Goal: Task Accomplishment & Management: Complete application form

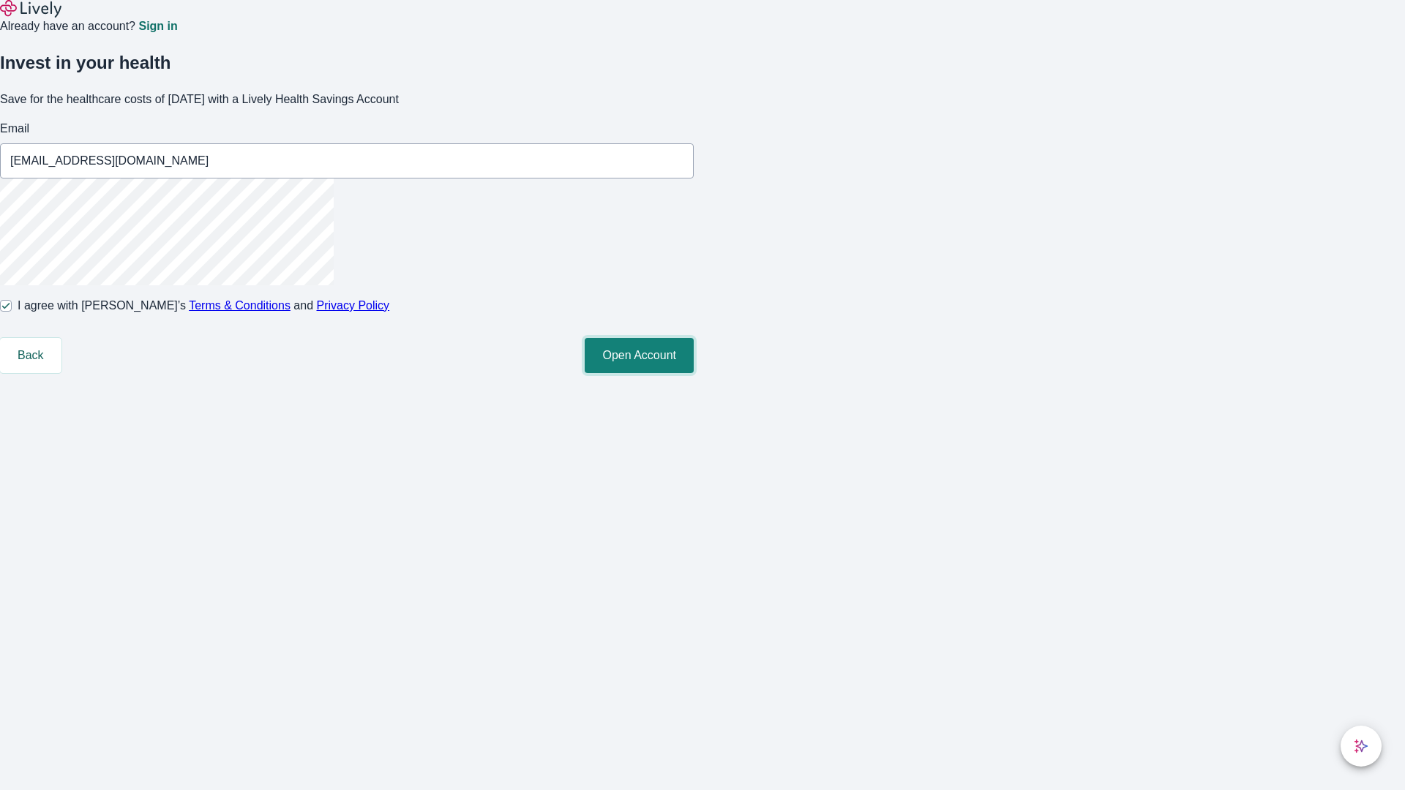
click at [694, 373] on button "Open Account" at bounding box center [639, 355] width 109 height 35
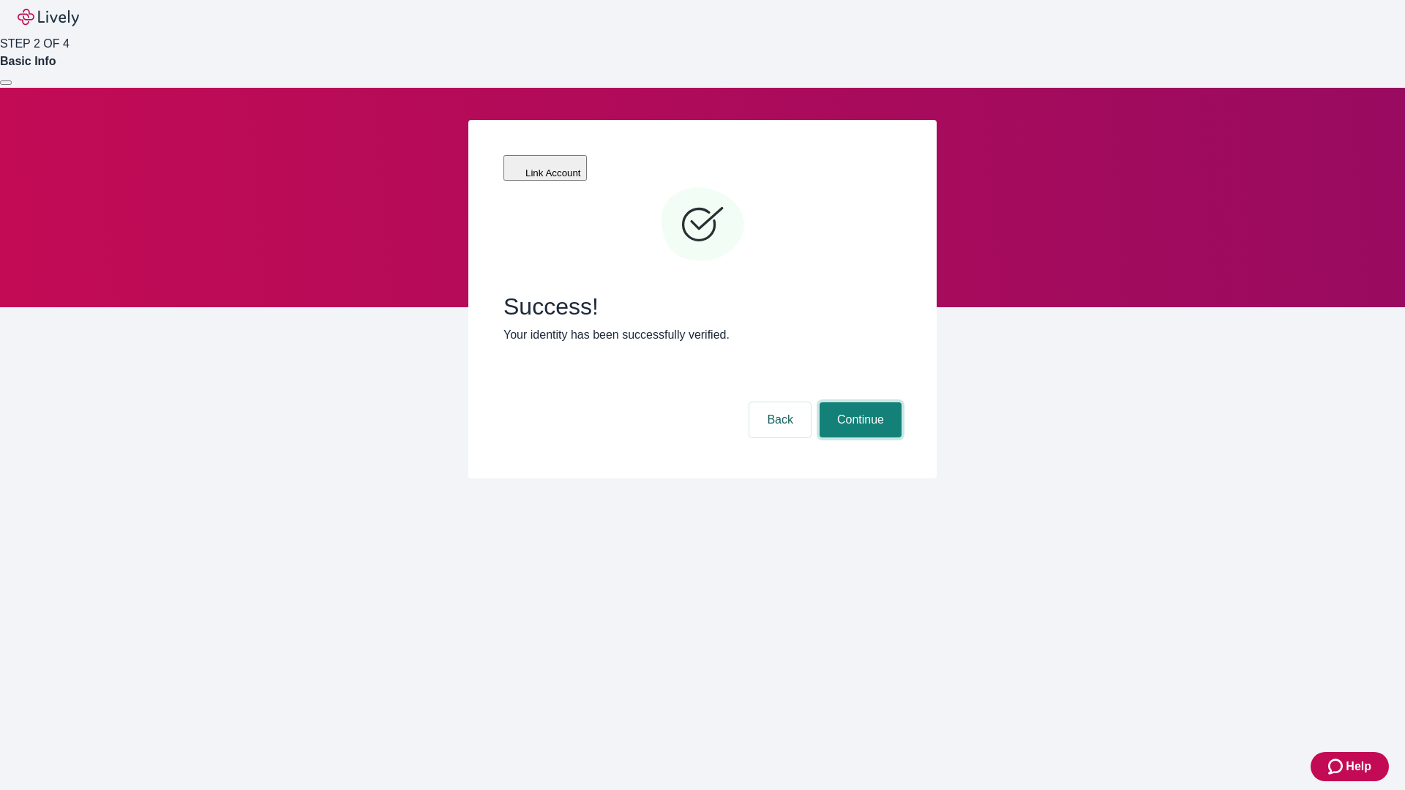
click at [858, 403] on button "Continue" at bounding box center [861, 420] width 82 height 35
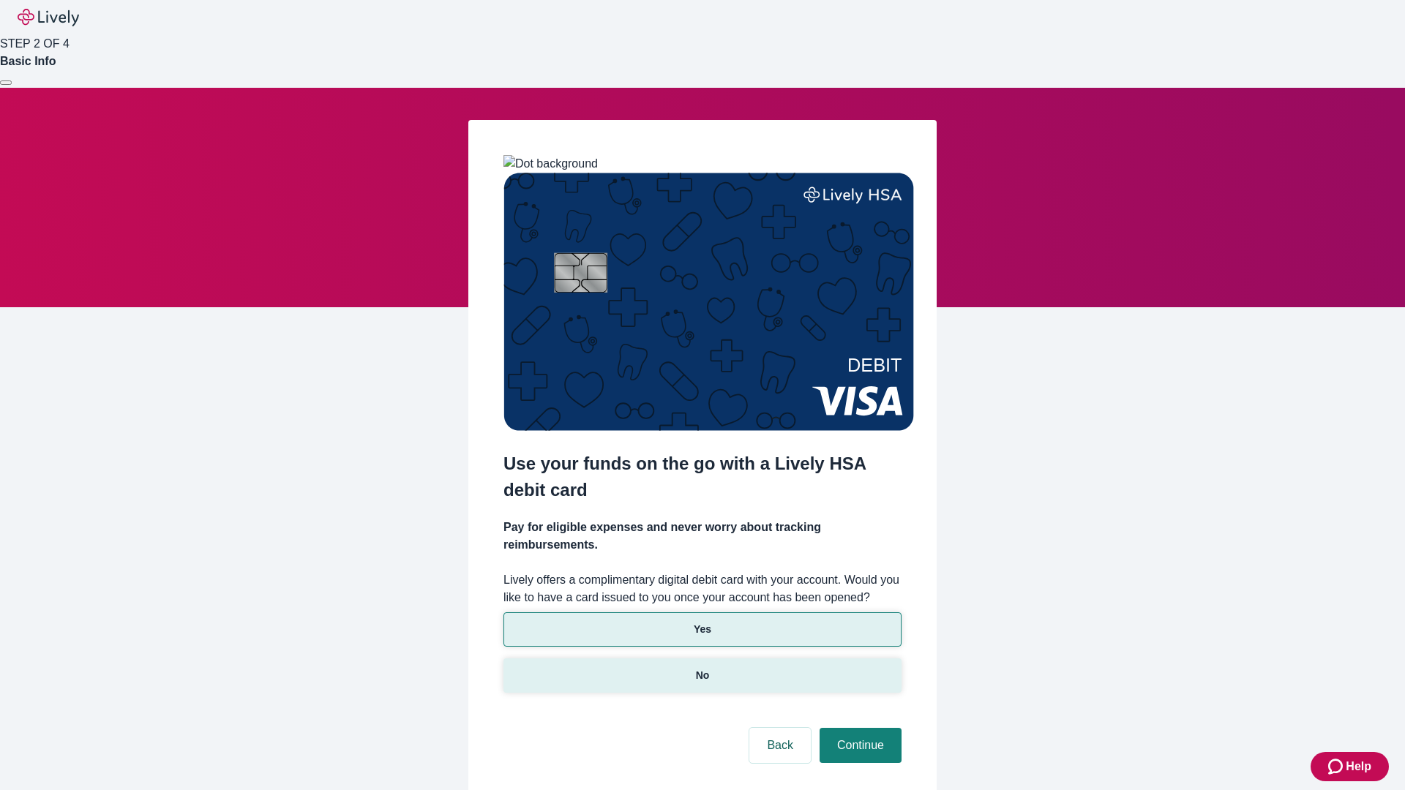
click at [702, 668] on p "No" at bounding box center [703, 675] width 14 height 15
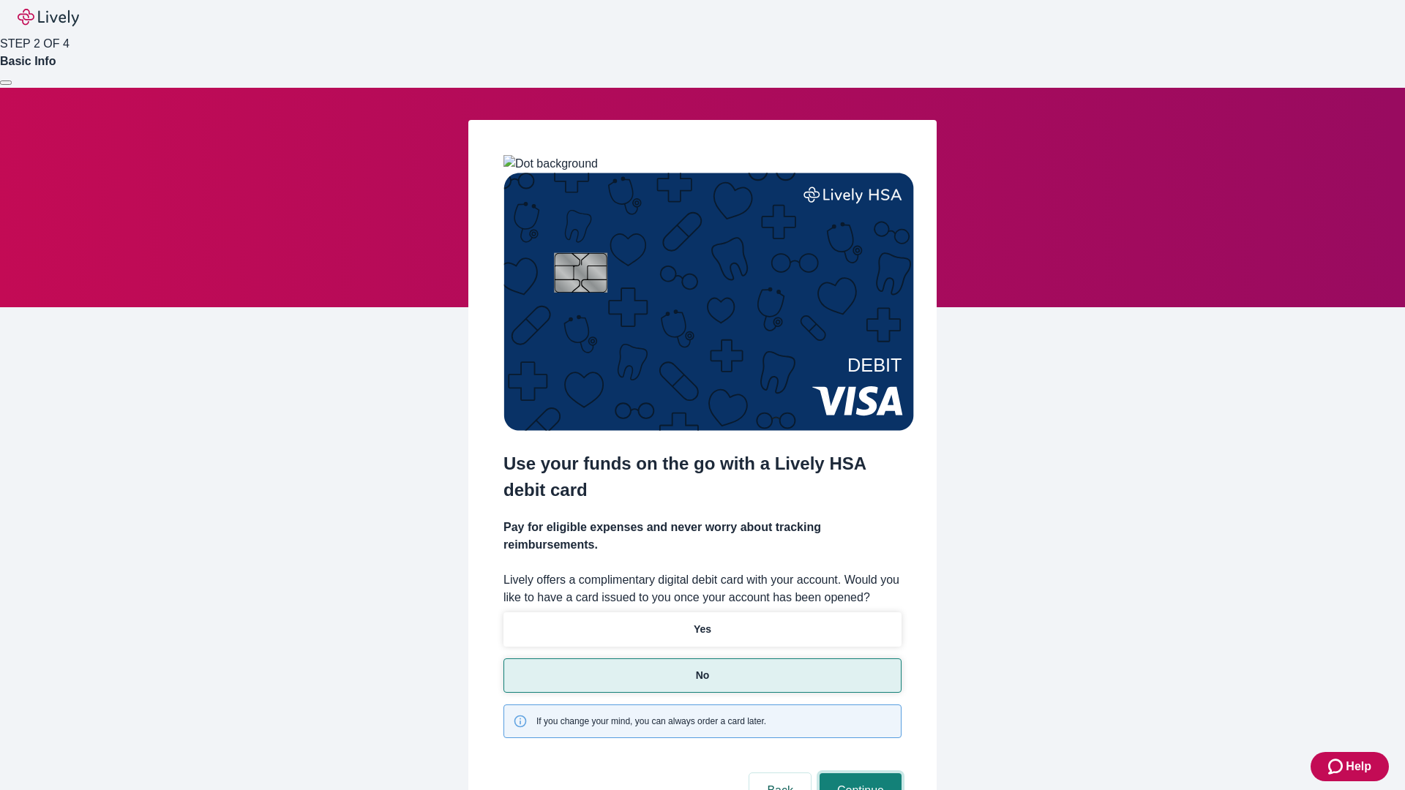
click at [858, 774] on button "Continue" at bounding box center [861, 791] width 82 height 35
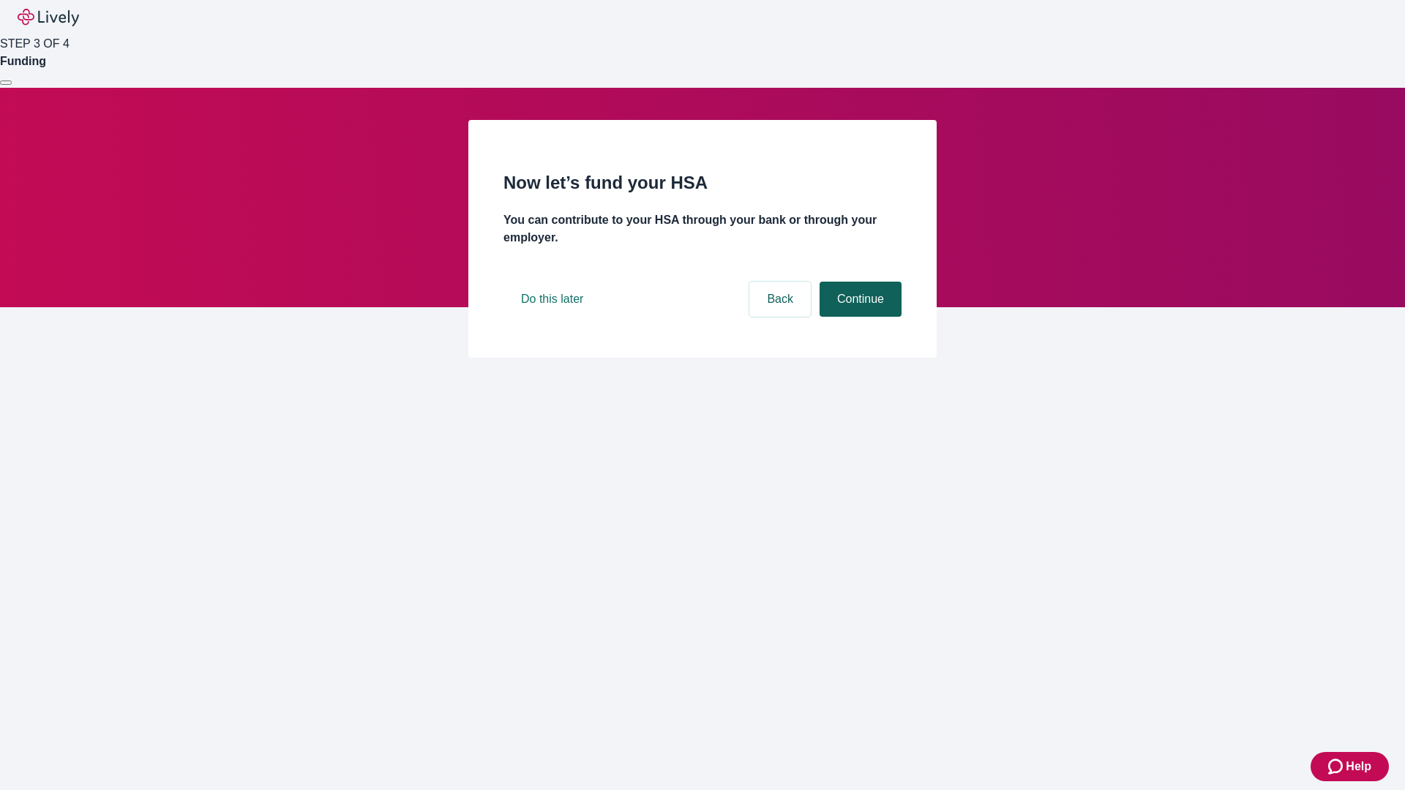
click at [858, 317] on button "Continue" at bounding box center [861, 299] width 82 height 35
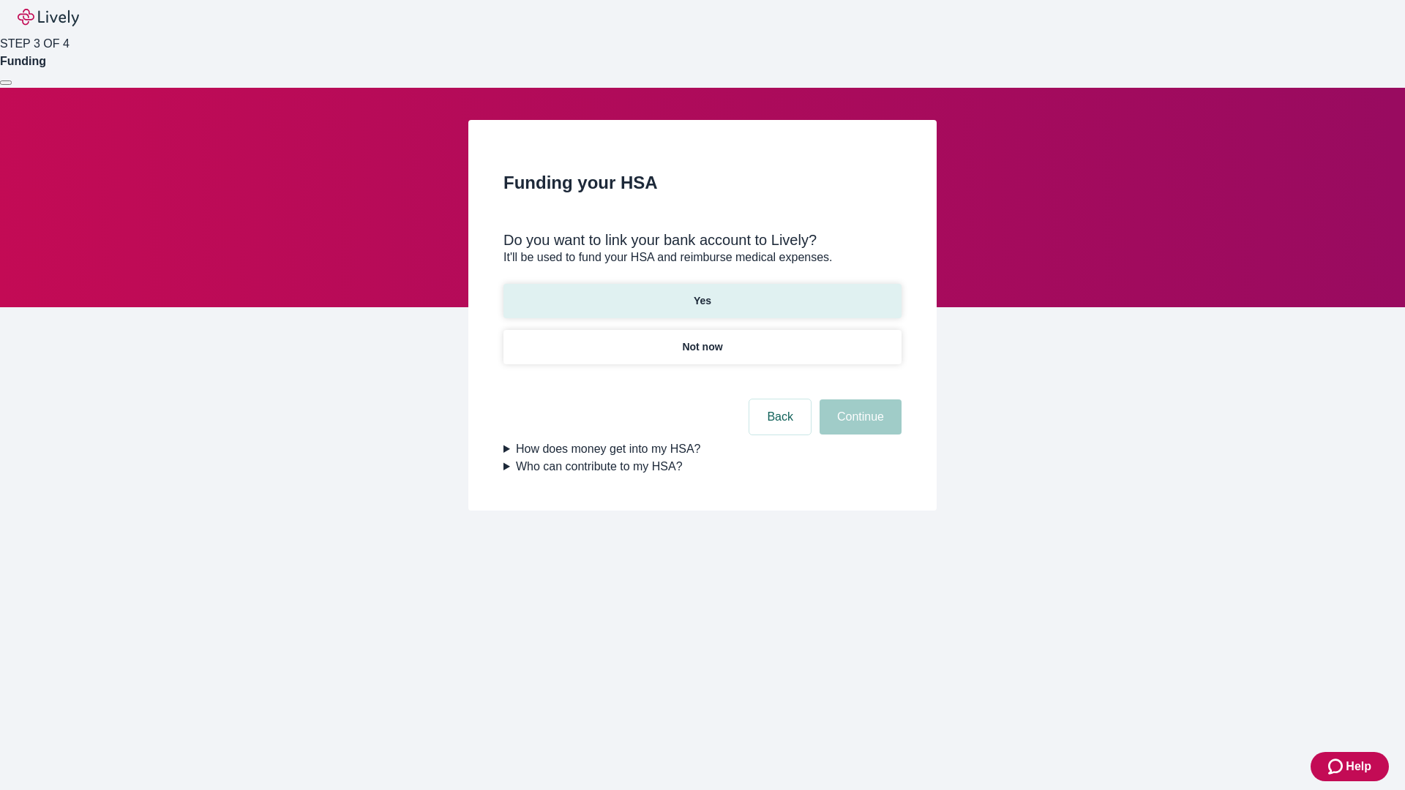
click at [702, 293] on p "Yes" at bounding box center [703, 300] width 18 height 15
click at [858, 400] on button "Continue" at bounding box center [861, 417] width 82 height 35
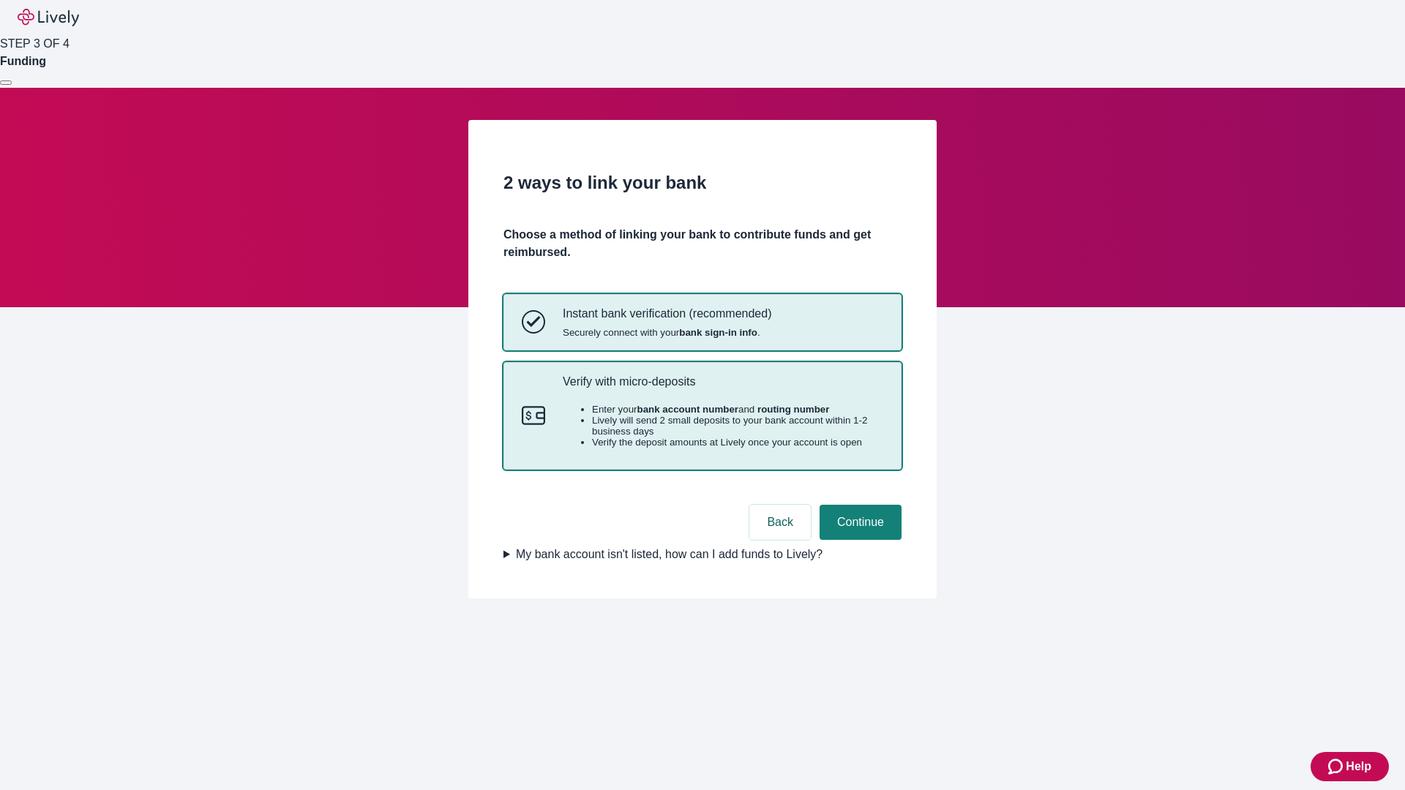
click at [722, 389] on p "Verify with micro-deposits" at bounding box center [723, 382] width 321 height 14
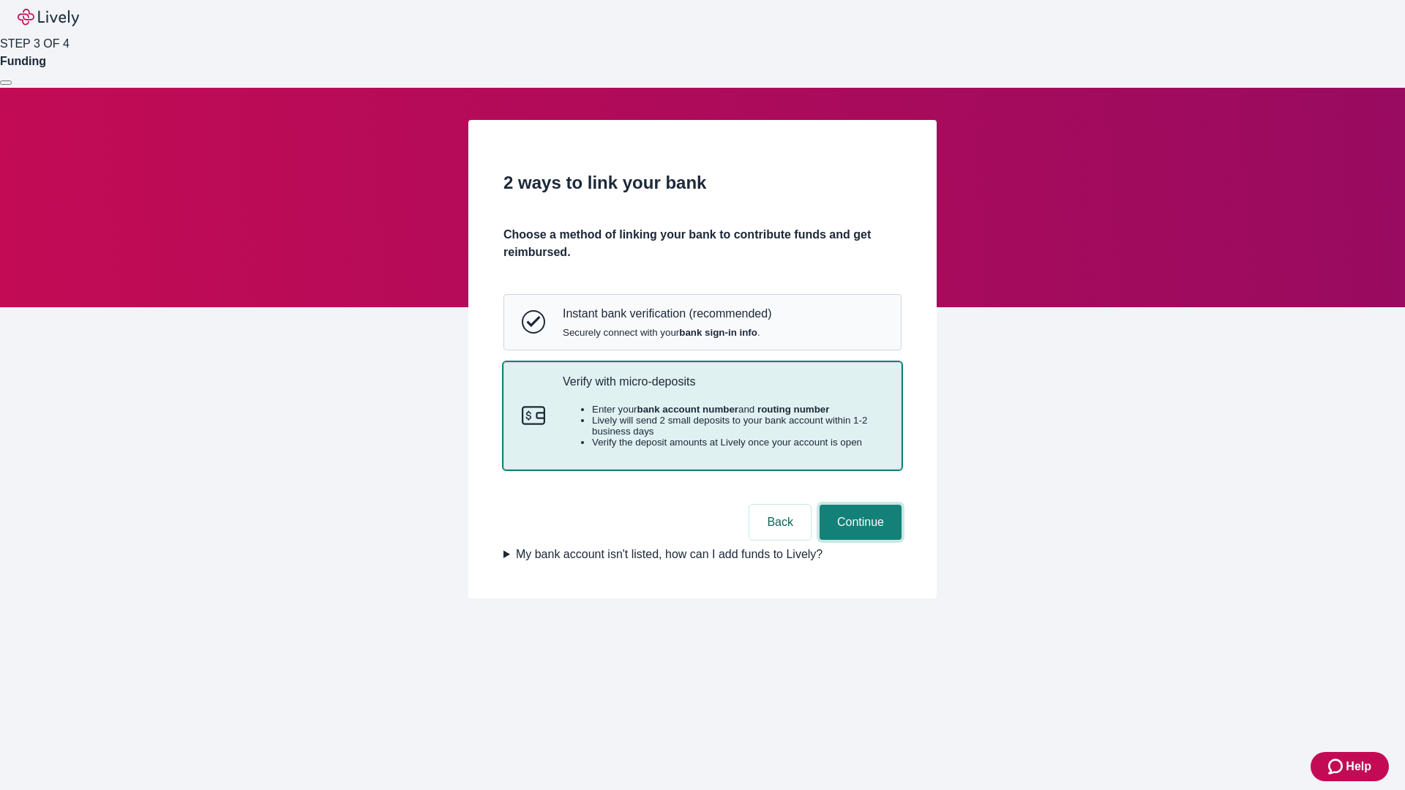
click at [858, 540] on button "Continue" at bounding box center [861, 522] width 82 height 35
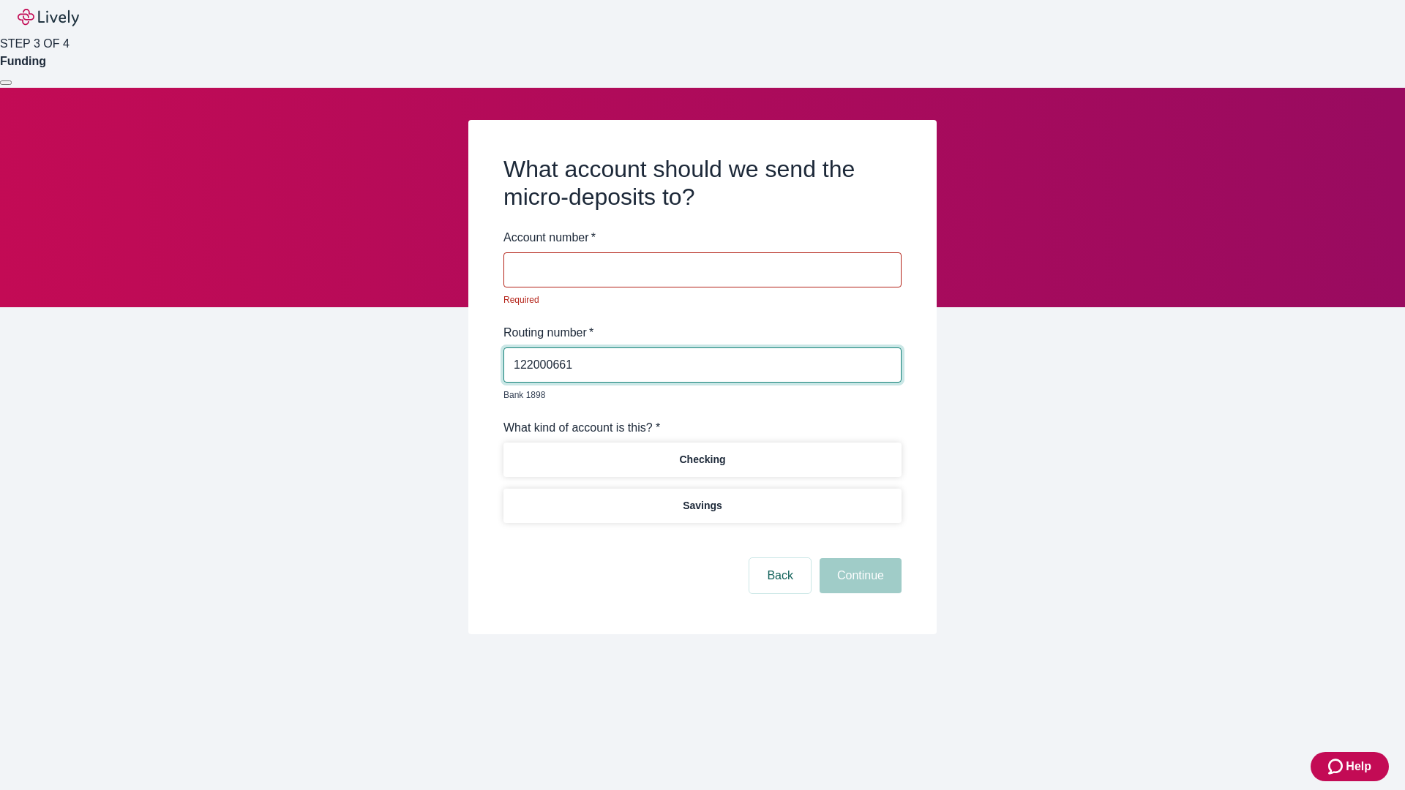
type input "122000661"
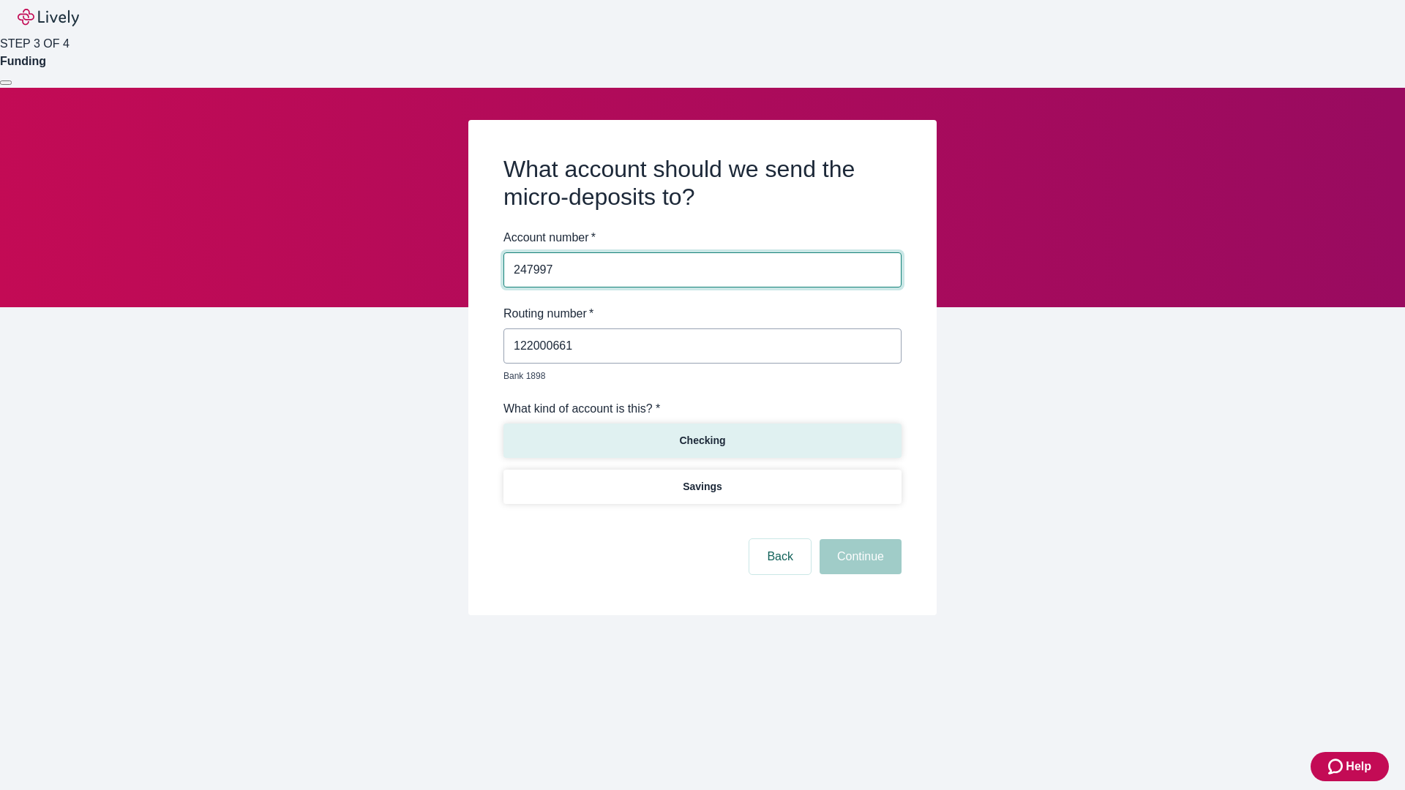
type input "247997"
click at [702, 433] on p "Checking" at bounding box center [702, 440] width 46 height 15
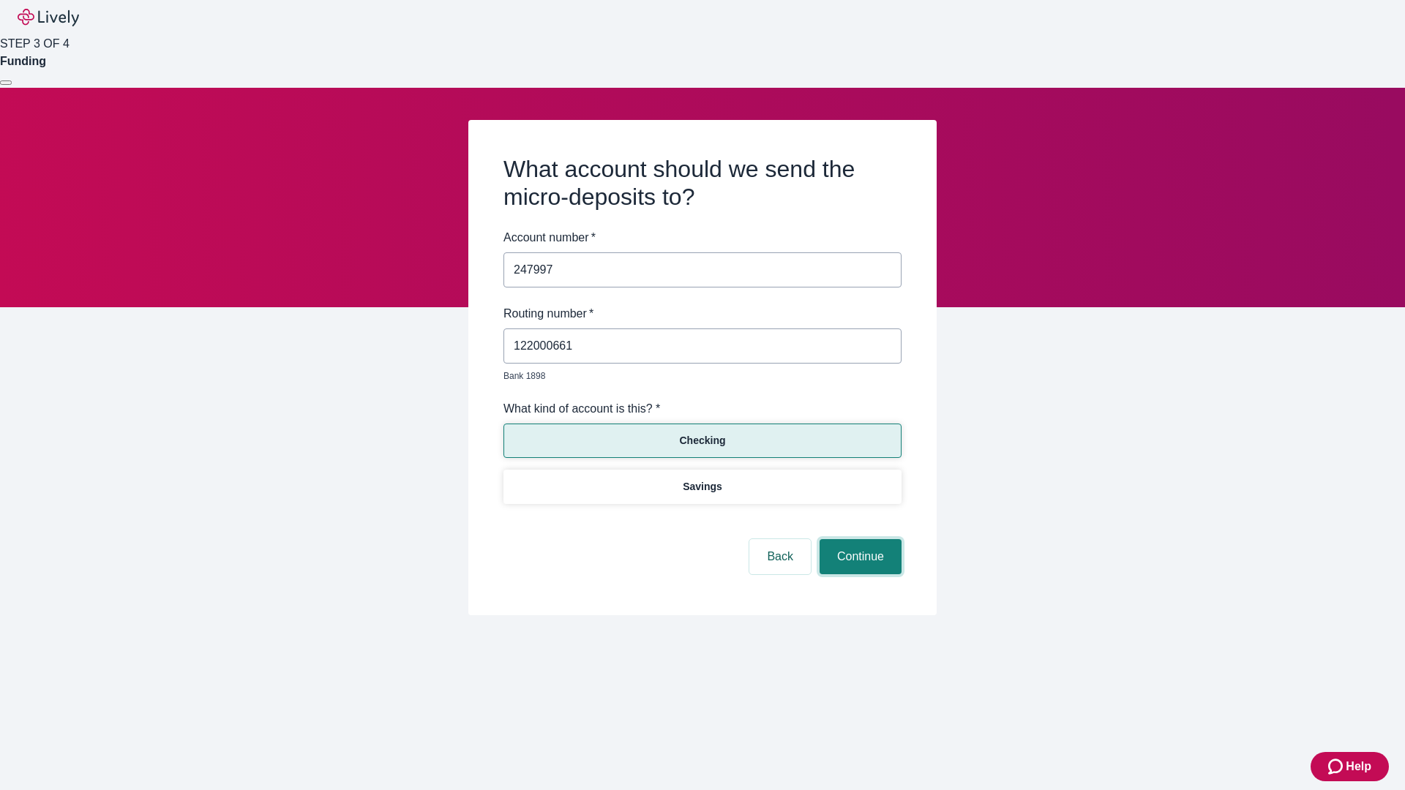
click at [858, 540] on button "Continue" at bounding box center [861, 556] width 82 height 35
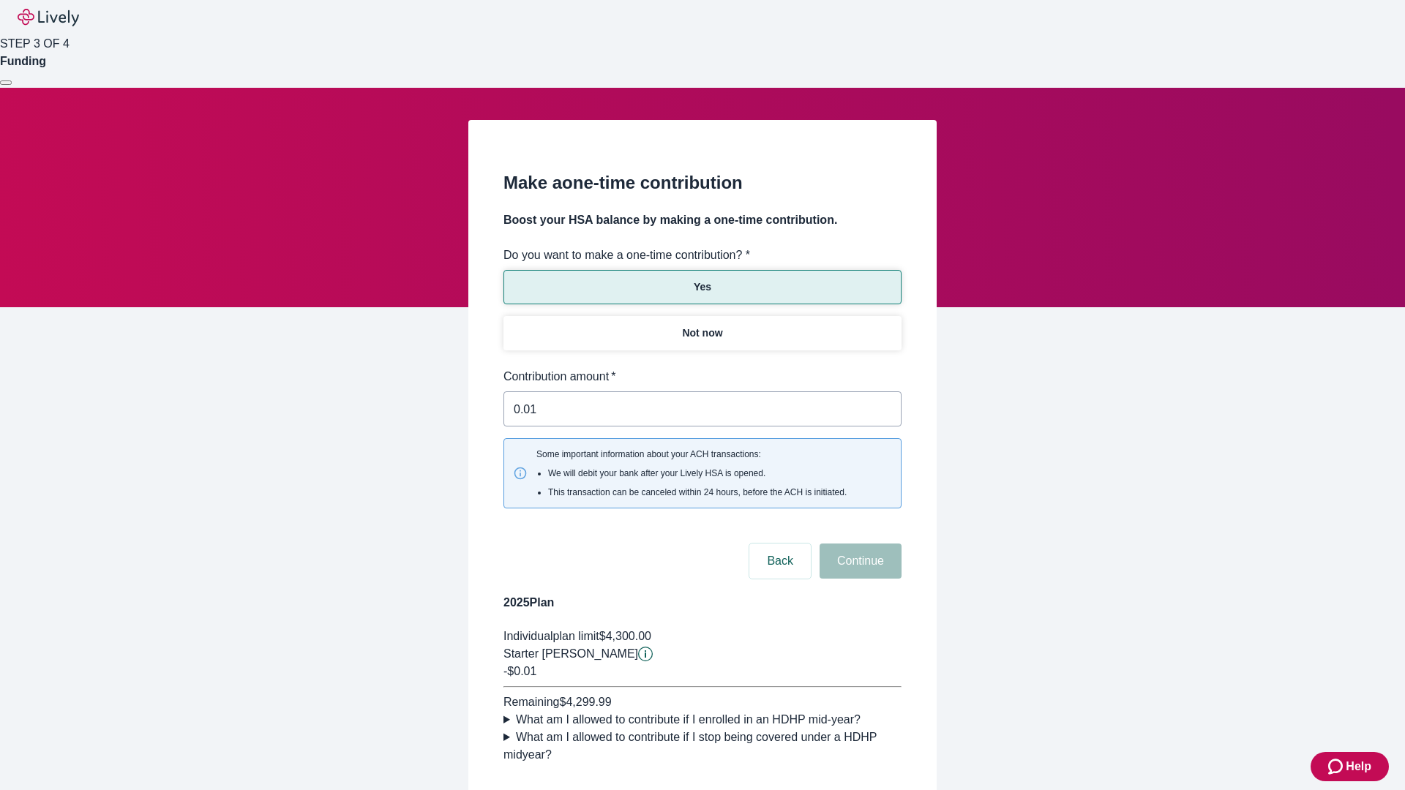
type input "0.01"
click at [858, 544] on button "Continue" at bounding box center [861, 561] width 82 height 35
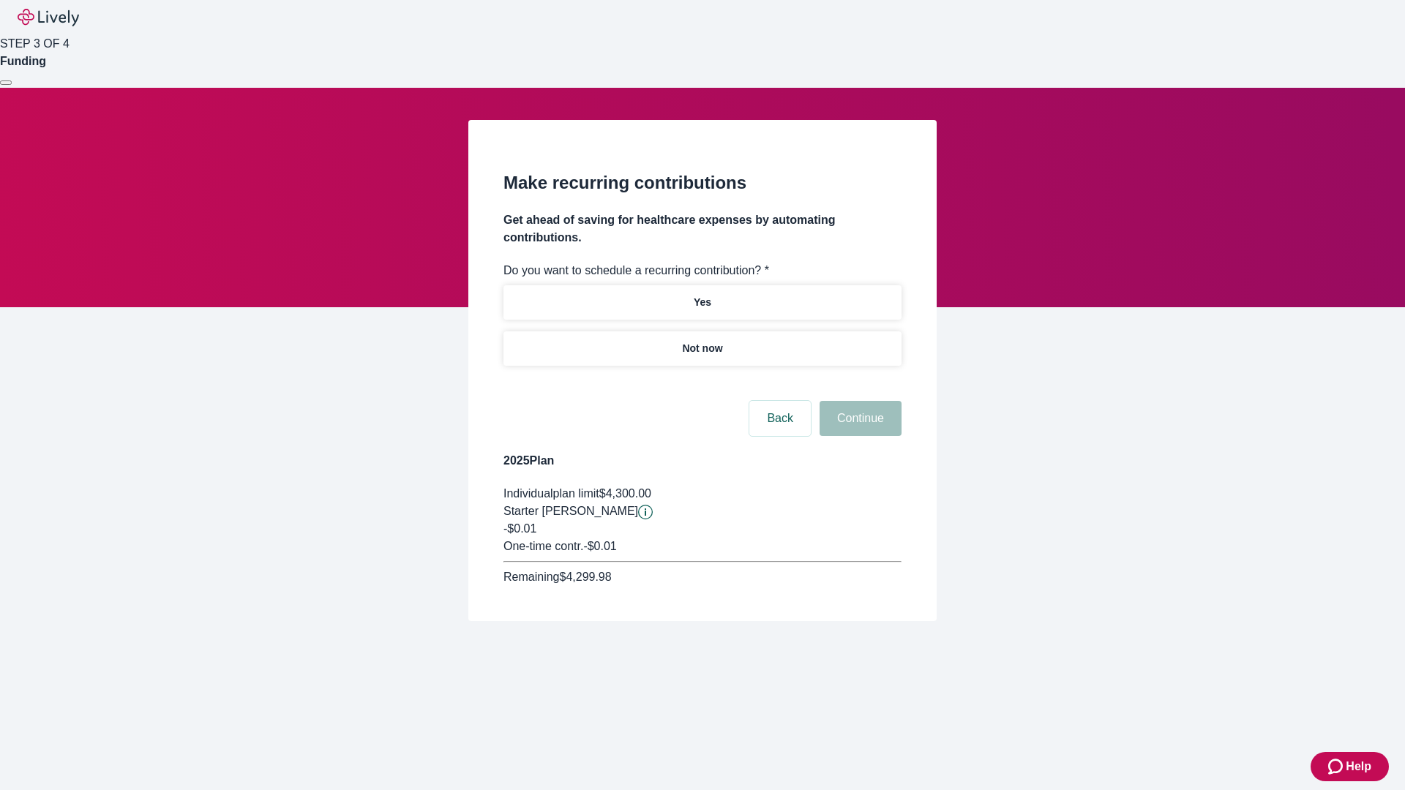
click at [702, 341] on p "Not now" at bounding box center [702, 348] width 40 height 15
click at [858, 401] on button "Continue" at bounding box center [861, 418] width 82 height 35
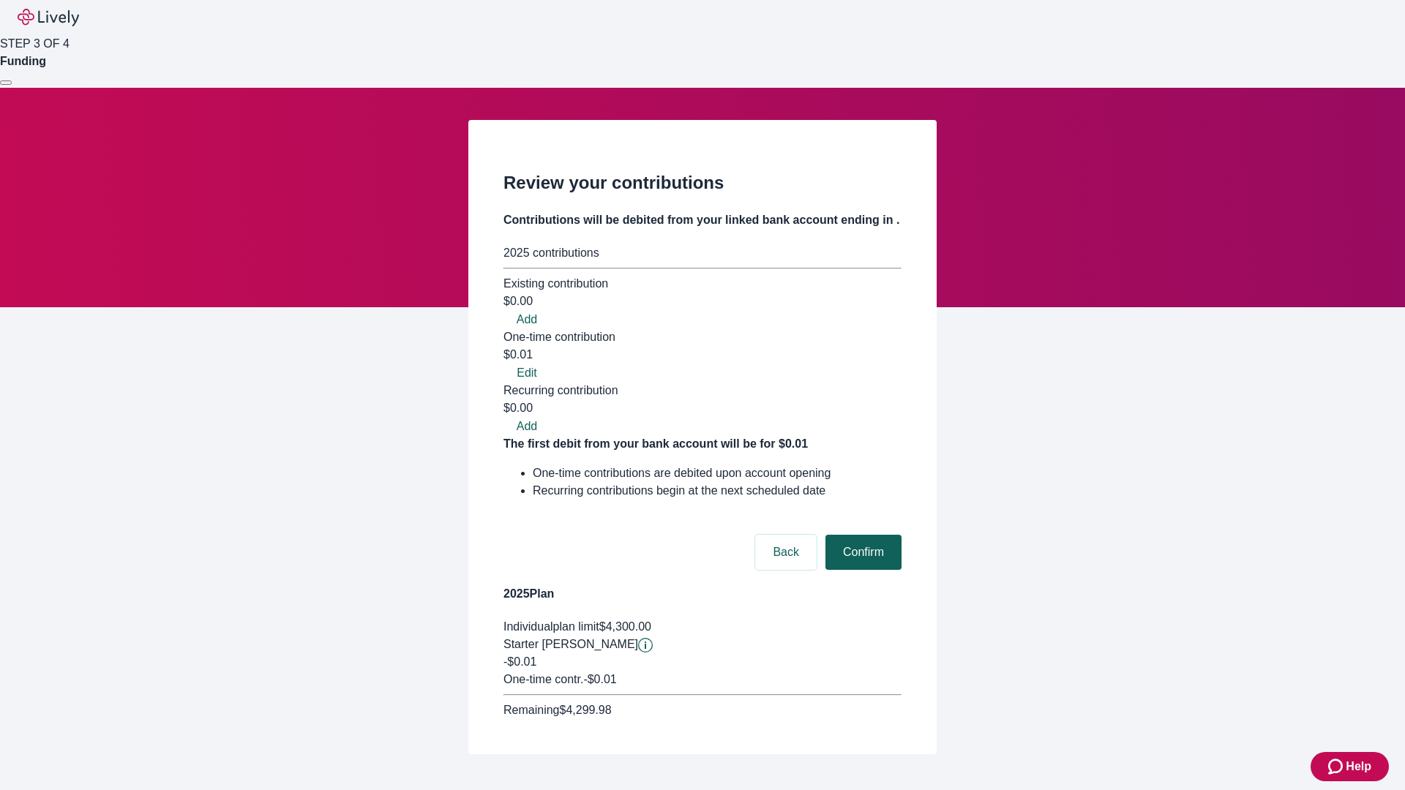
click at [861, 535] on button "Confirm" at bounding box center [864, 552] width 76 height 35
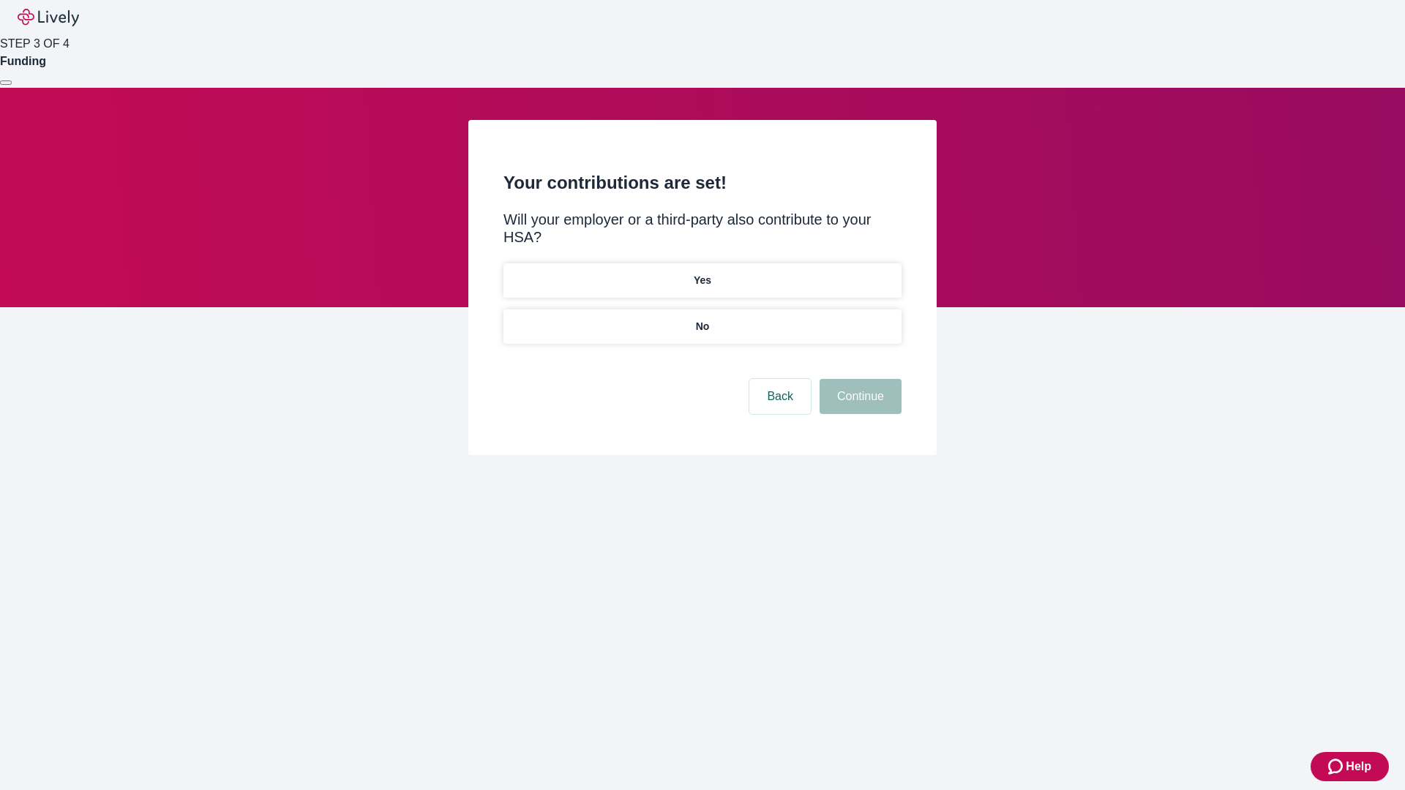
click at [702, 319] on p "No" at bounding box center [703, 326] width 14 height 15
click at [858, 379] on button "Continue" at bounding box center [861, 396] width 82 height 35
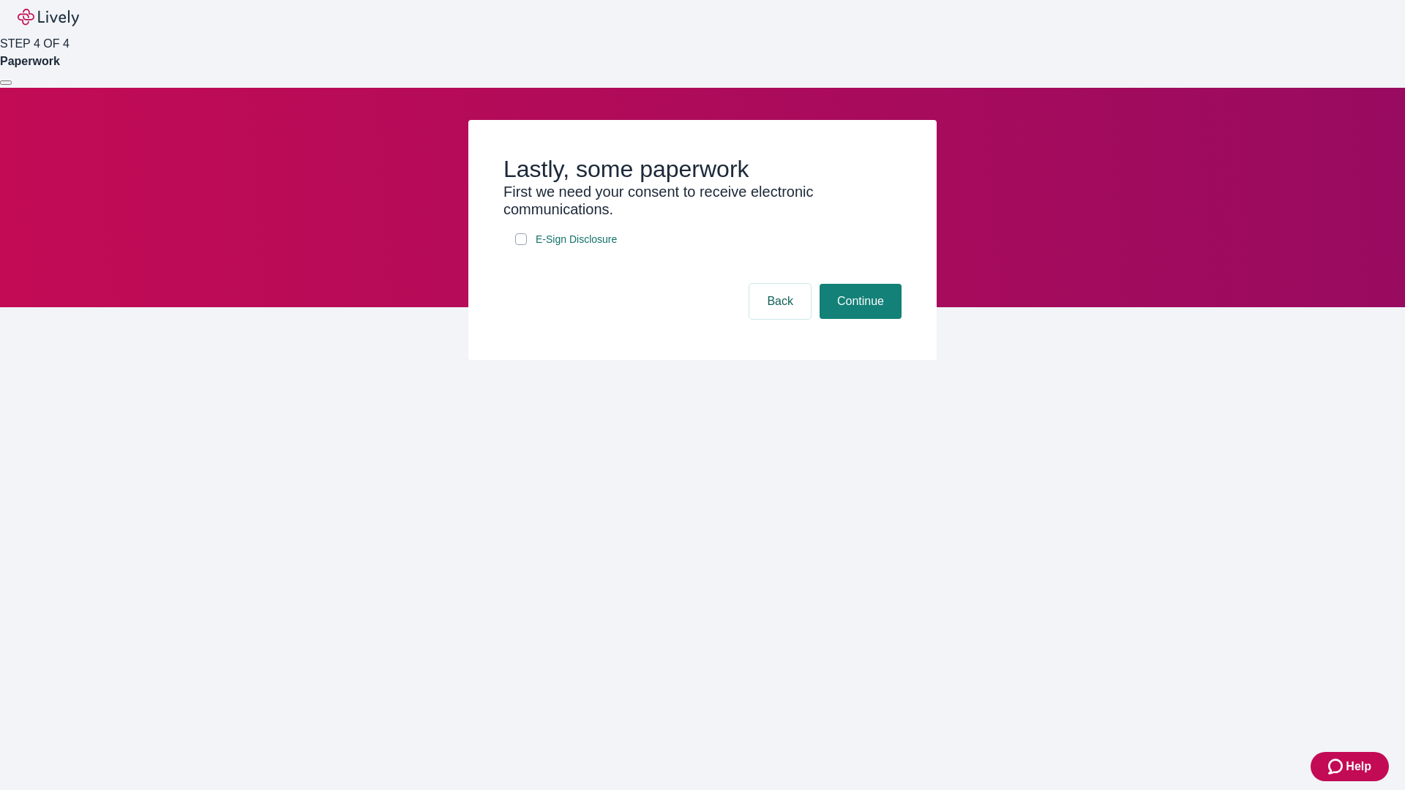
click at [521, 245] on input "E-Sign Disclosure" at bounding box center [521, 239] width 12 height 12
checkbox input "true"
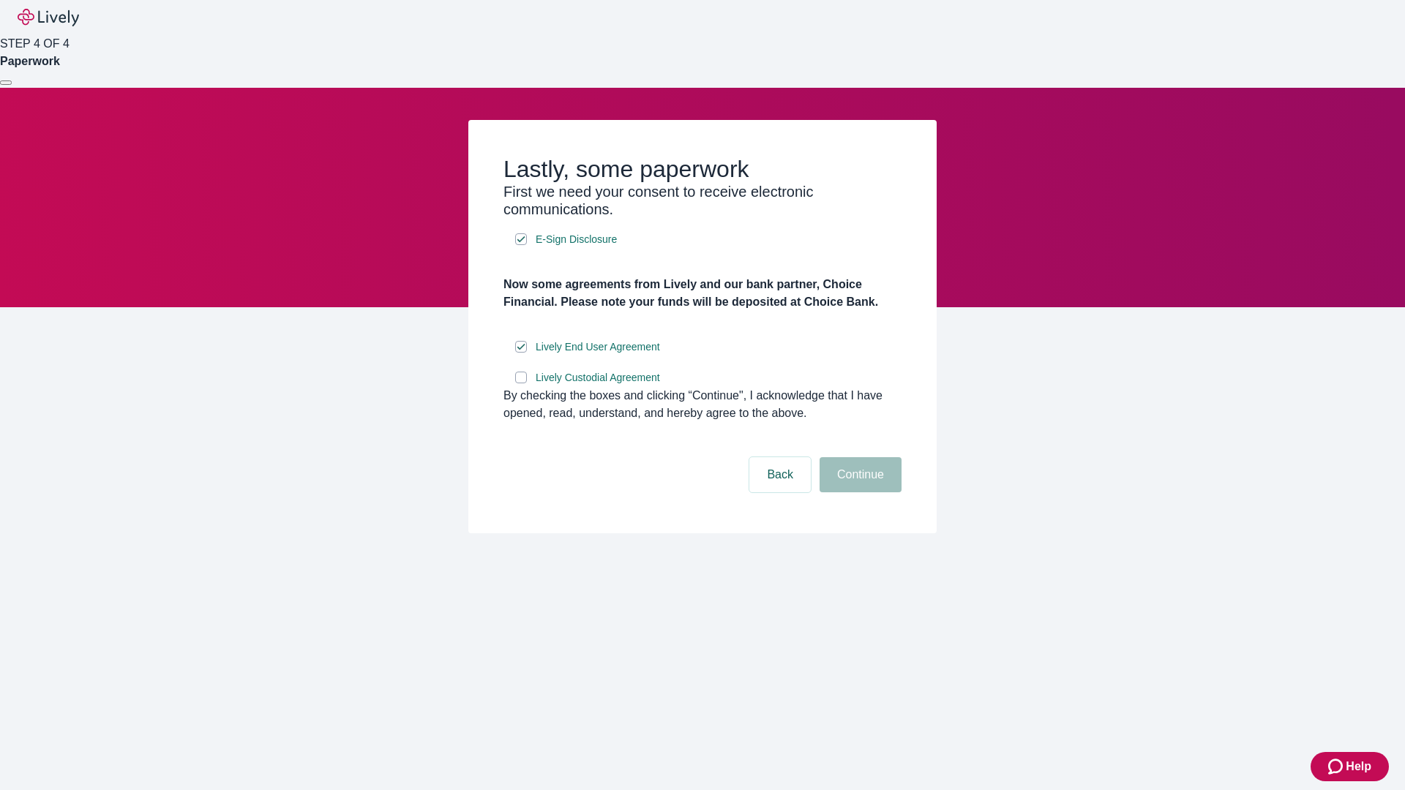
click at [521, 383] on input "Lively Custodial Agreement" at bounding box center [521, 378] width 12 height 12
checkbox input "true"
click at [858, 493] on button "Continue" at bounding box center [861, 474] width 82 height 35
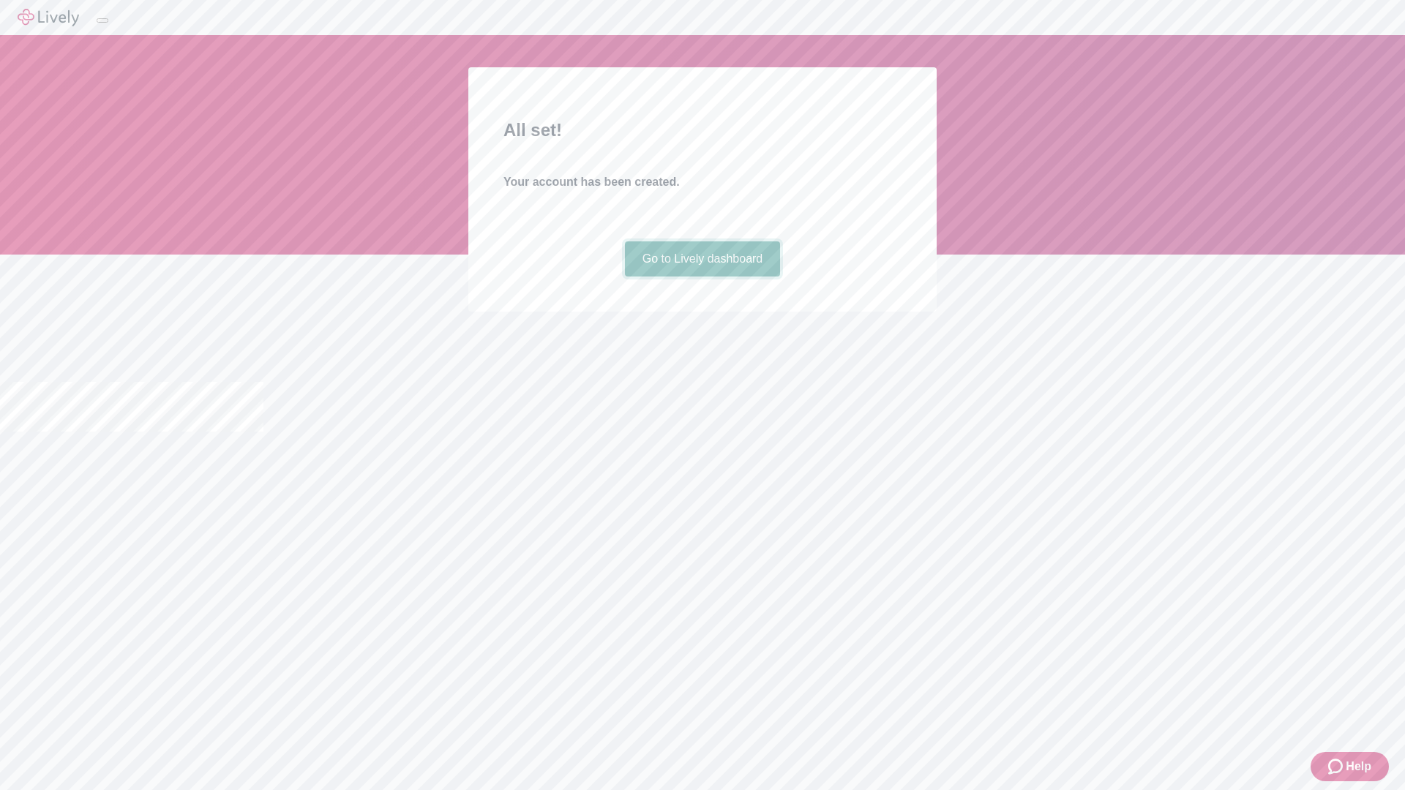
click at [702, 277] on link "Go to Lively dashboard" at bounding box center [703, 259] width 156 height 35
